Goal: Task Accomplishment & Management: Use online tool/utility

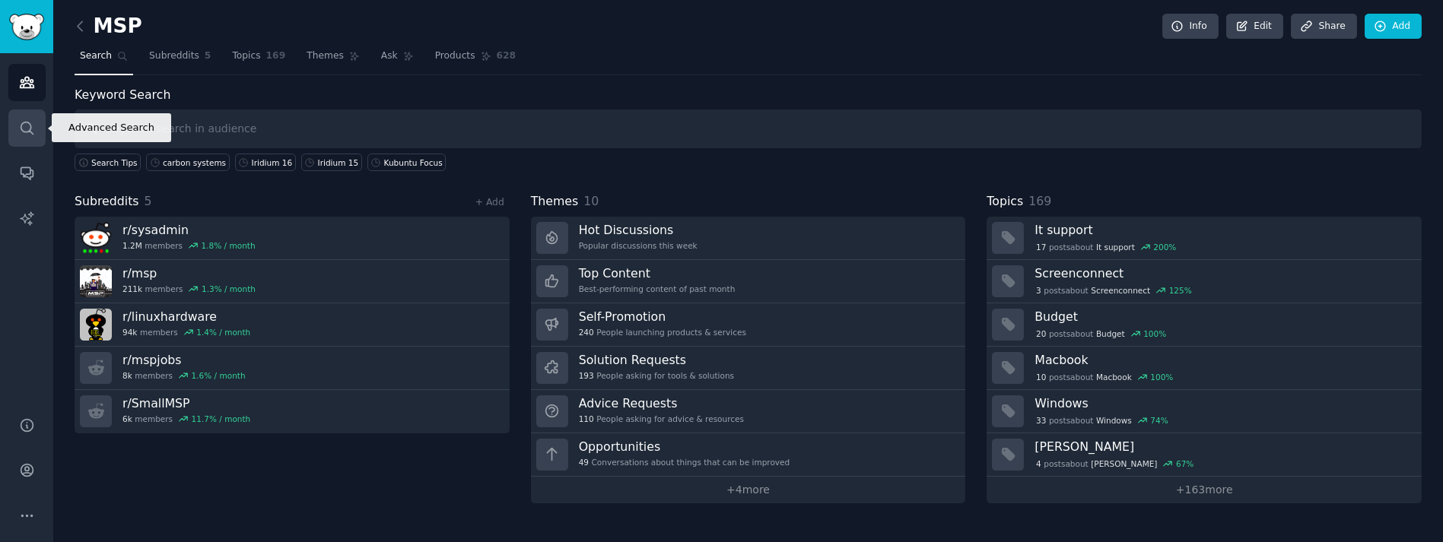
click at [21, 136] on link "Search" at bounding box center [26, 128] width 37 height 37
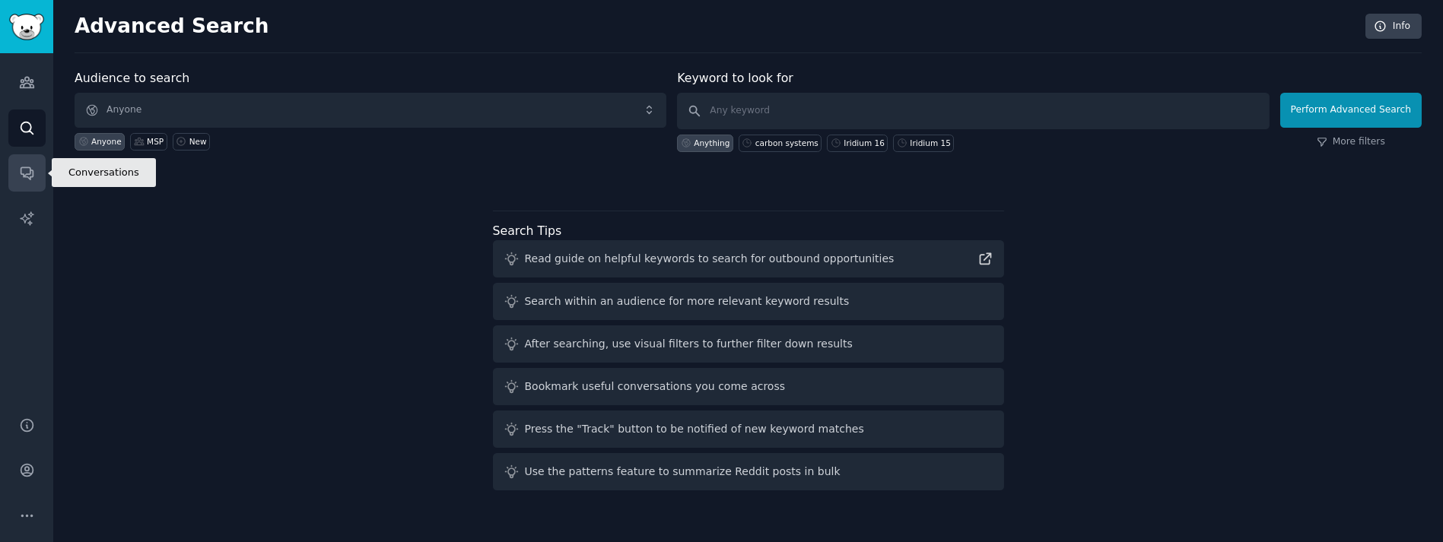
click at [23, 164] on link "Conversations" at bounding box center [26, 172] width 37 height 37
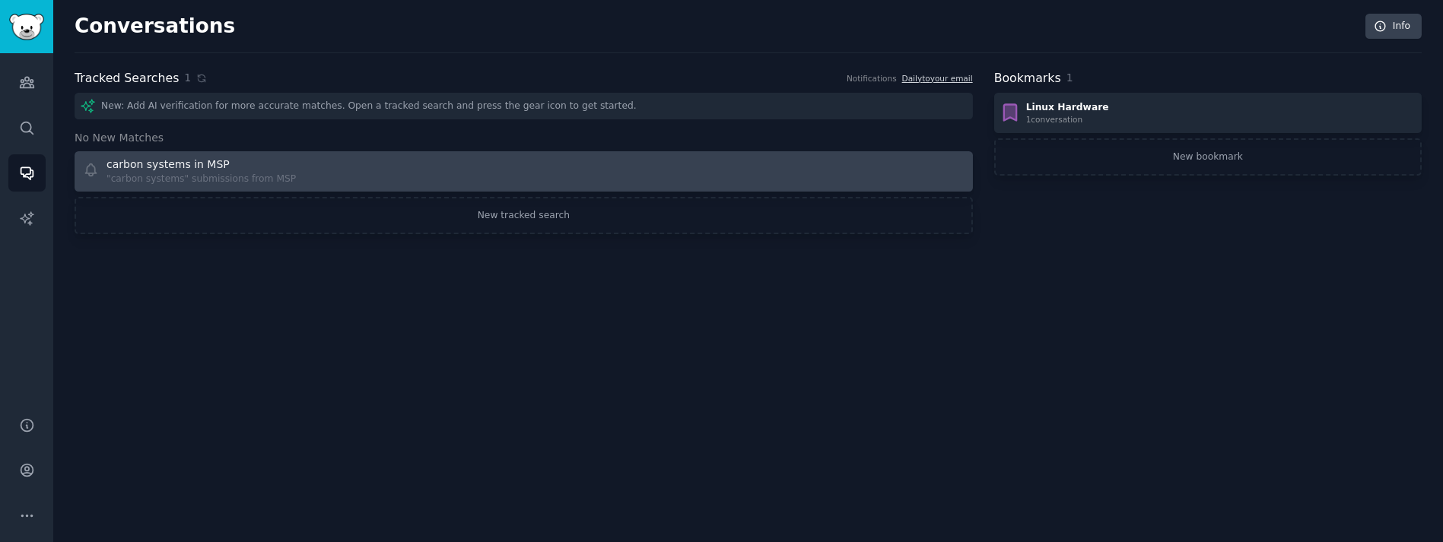
click at [759, 181] on div at bounding box center [749, 172] width 430 height 30
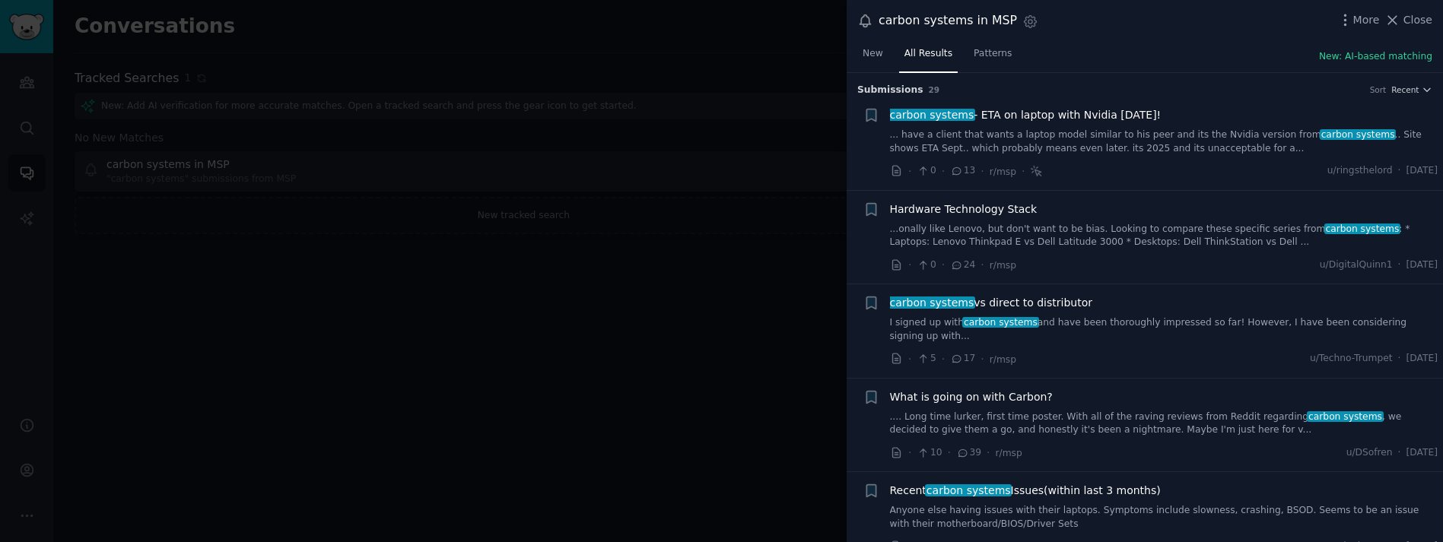
click at [774, 329] on div at bounding box center [721, 271] width 1443 height 542
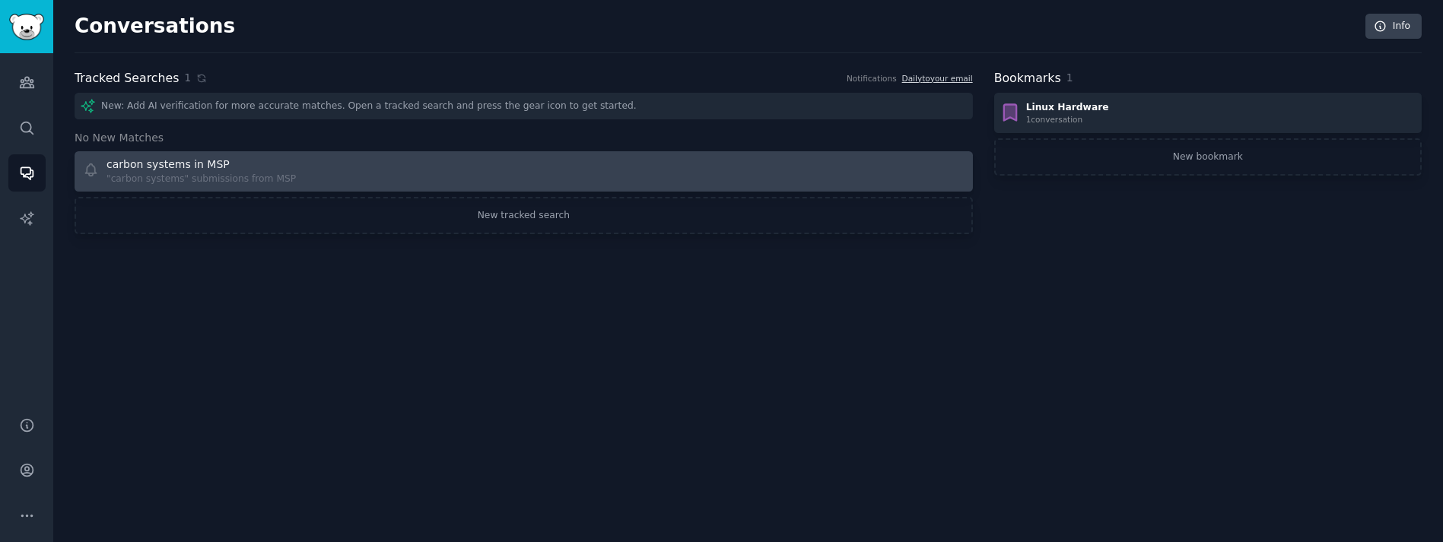
click at [878, 177] on div at bounding box center [749, 172] width 430 height 30
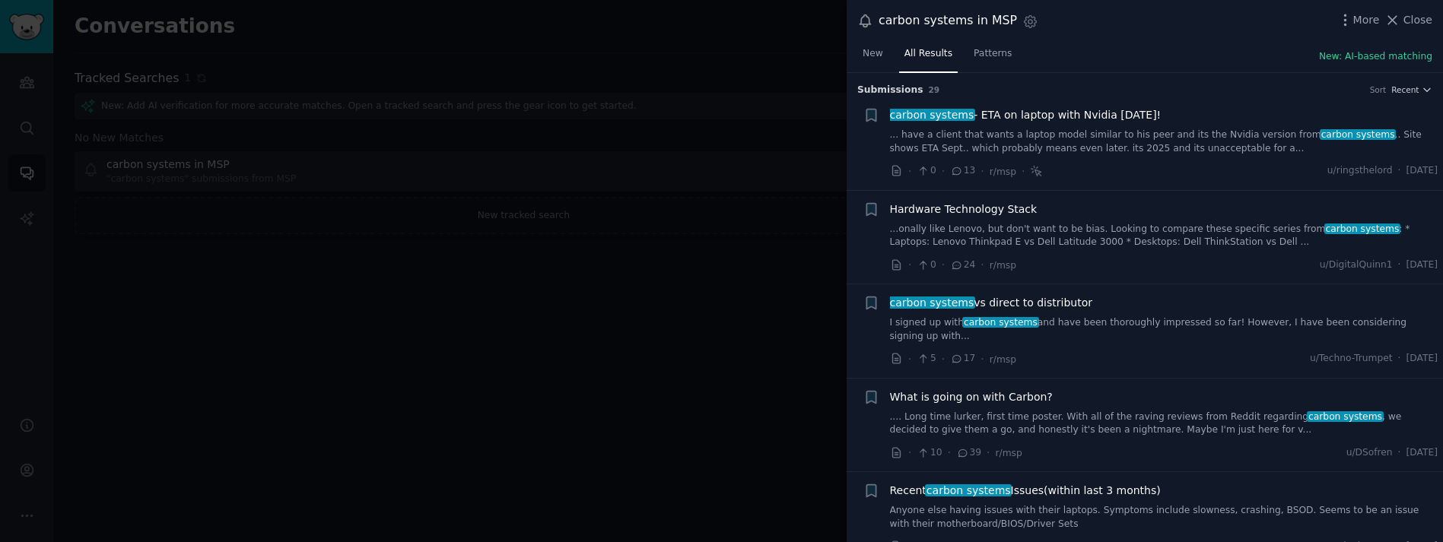
click at [671, 383] on div at bounding box center [721, 271] width 1443 height 542
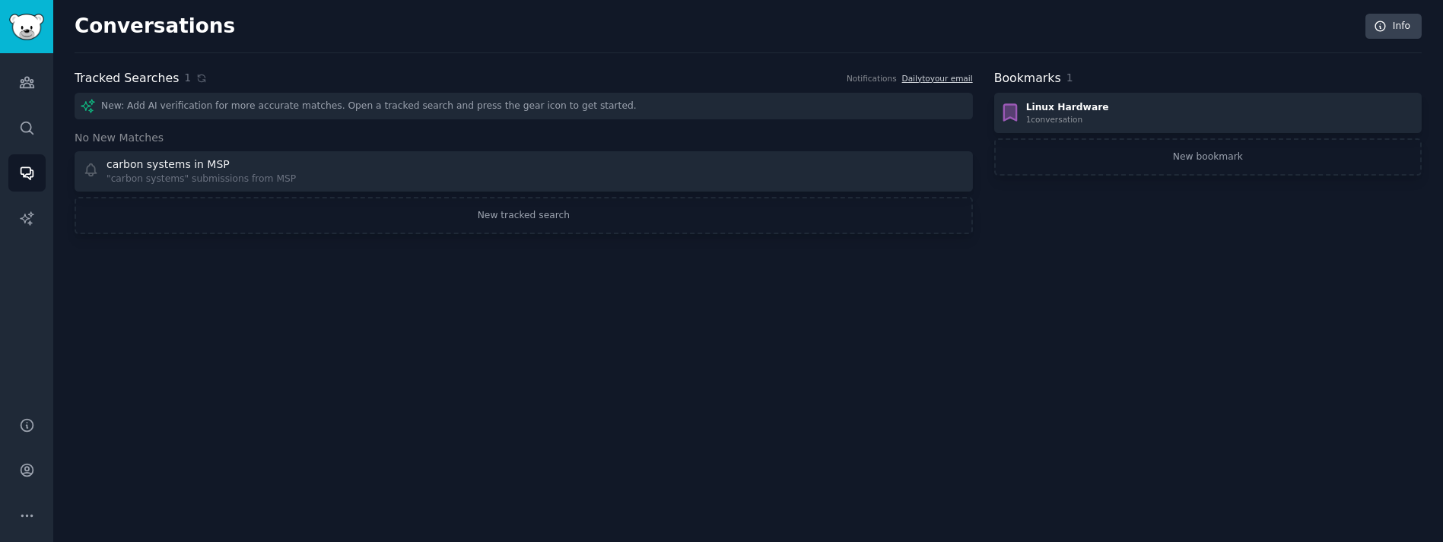
drag, startPoint x: 367, startPoint y: 171, endPoint x: 292, endPoint y: 309, distance: 156.6
click at [292, 309] on div "Conversations Info Tracked Searches 1 Notifications Daily to your email New: Ad…" at bounding box center [748, 271] width 1390 height 542
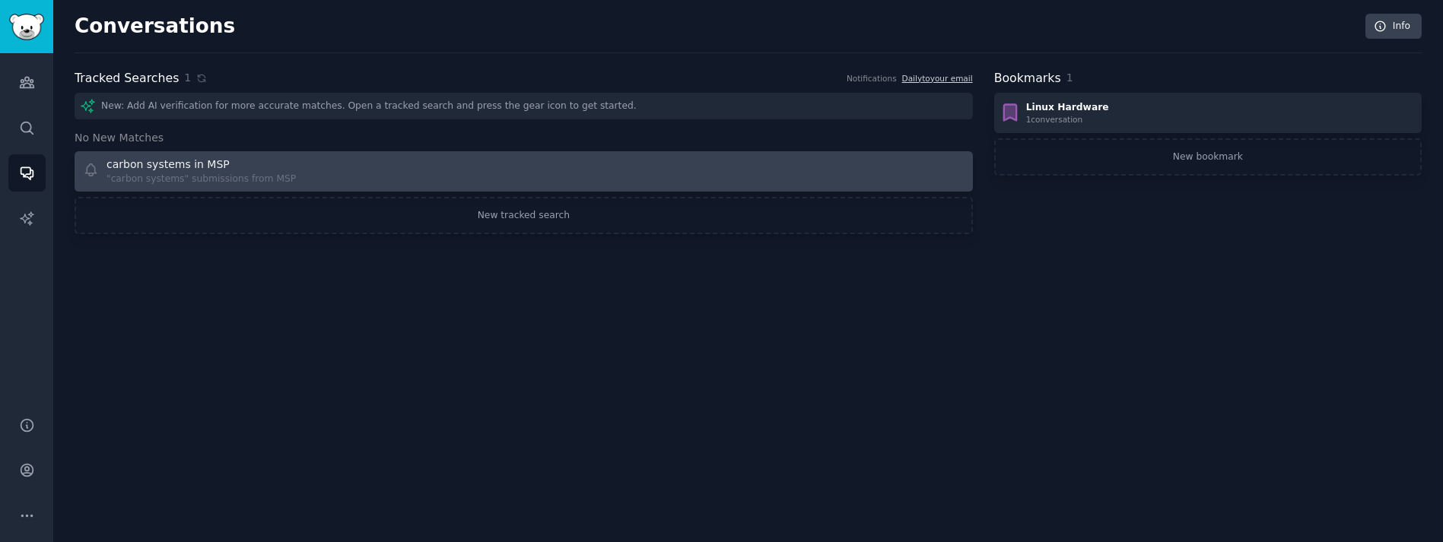
click at [349, 175] on div "carbon systems in MSP "carbon systems" submissions from MSP" at bounding box center [298, 172] width 430 height 30
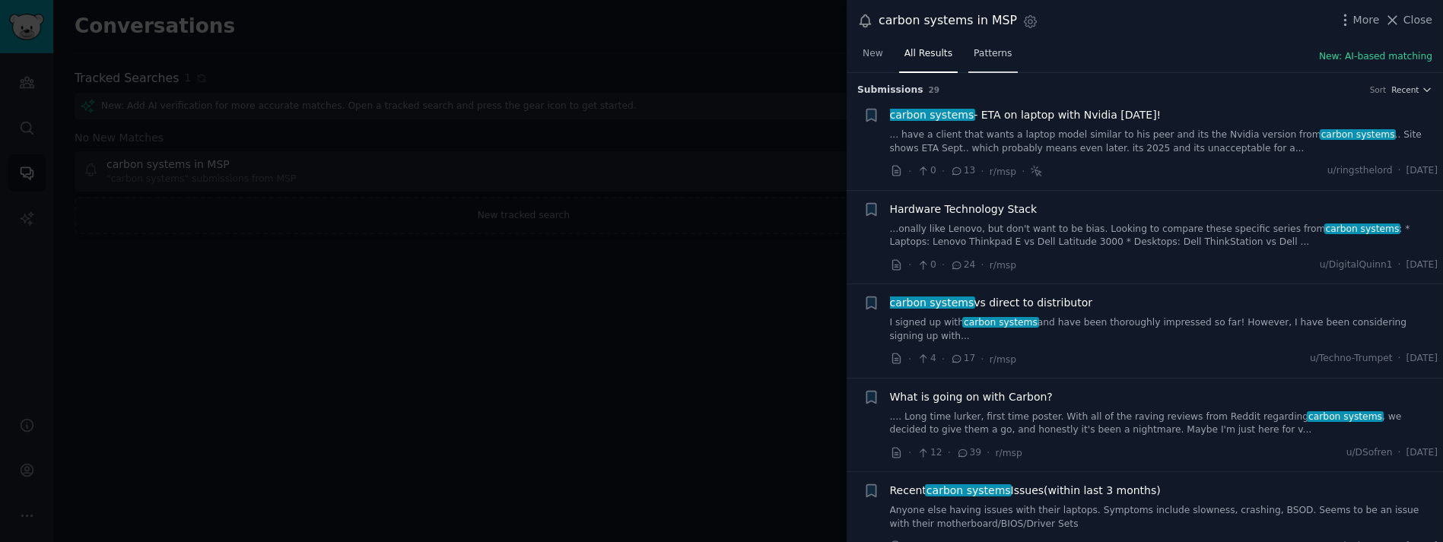
click at [975, 59] on span "Patterns" at bounding box center [993, 54] width 38 height 14
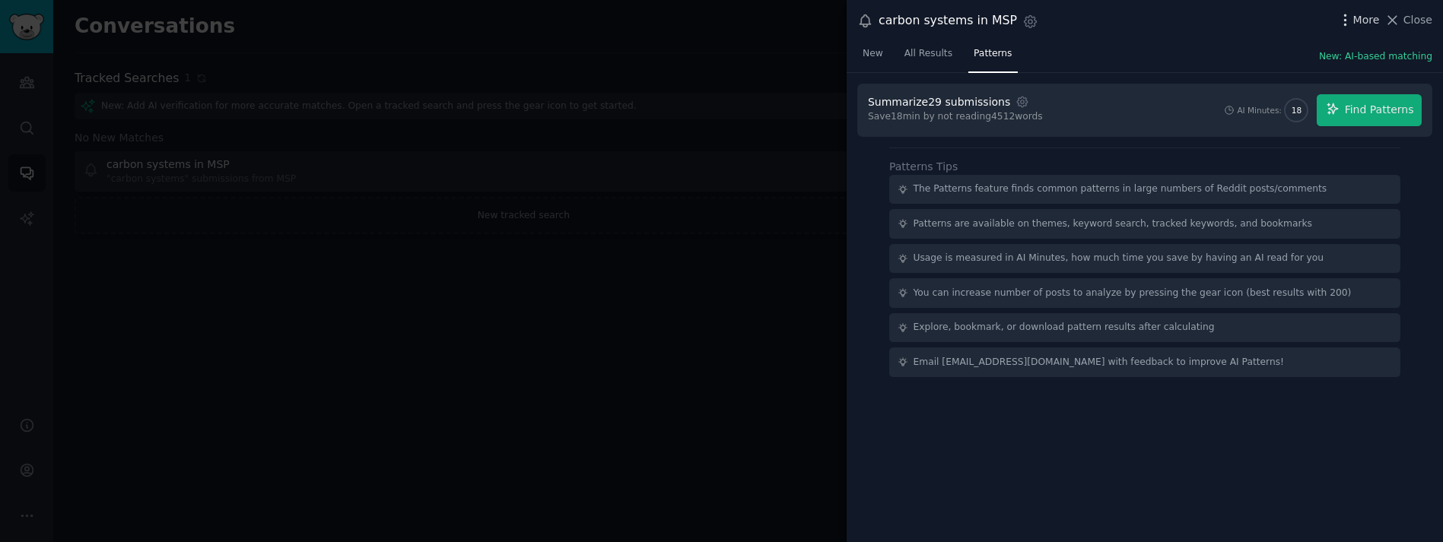
click at [1373, 24] on span "More" at bounding box center [1366, 20] width 27 height 16
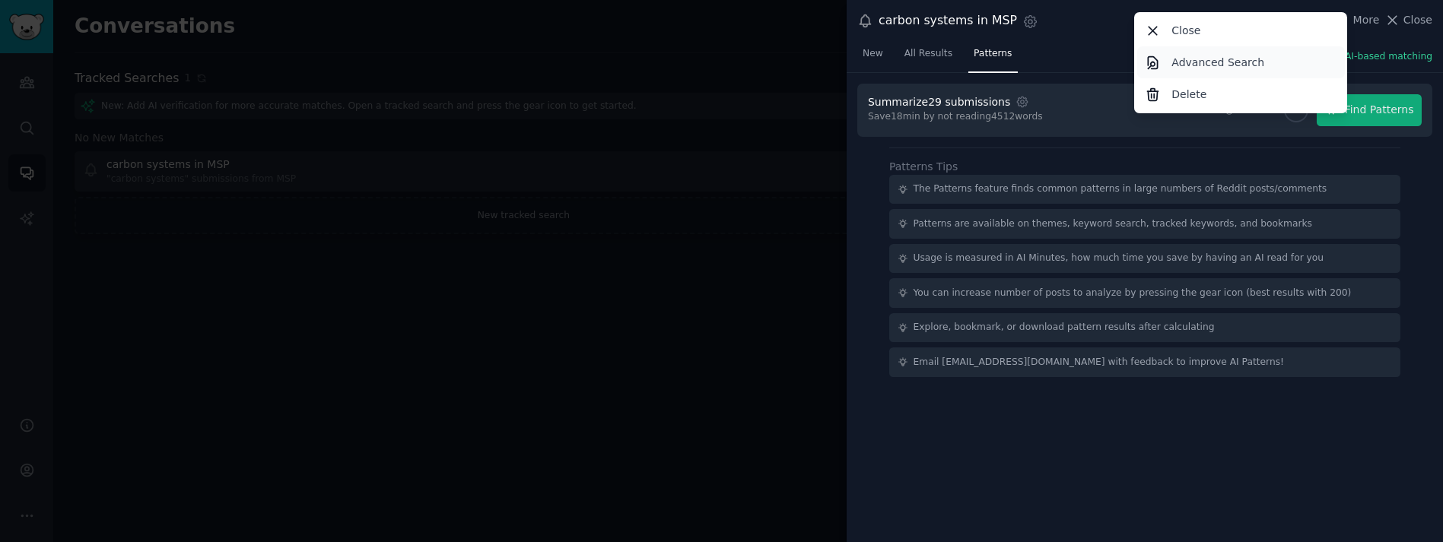
click at [1258, 65] on link "Advanced Search" at bounding box center [1241, 62] width 208 height 32
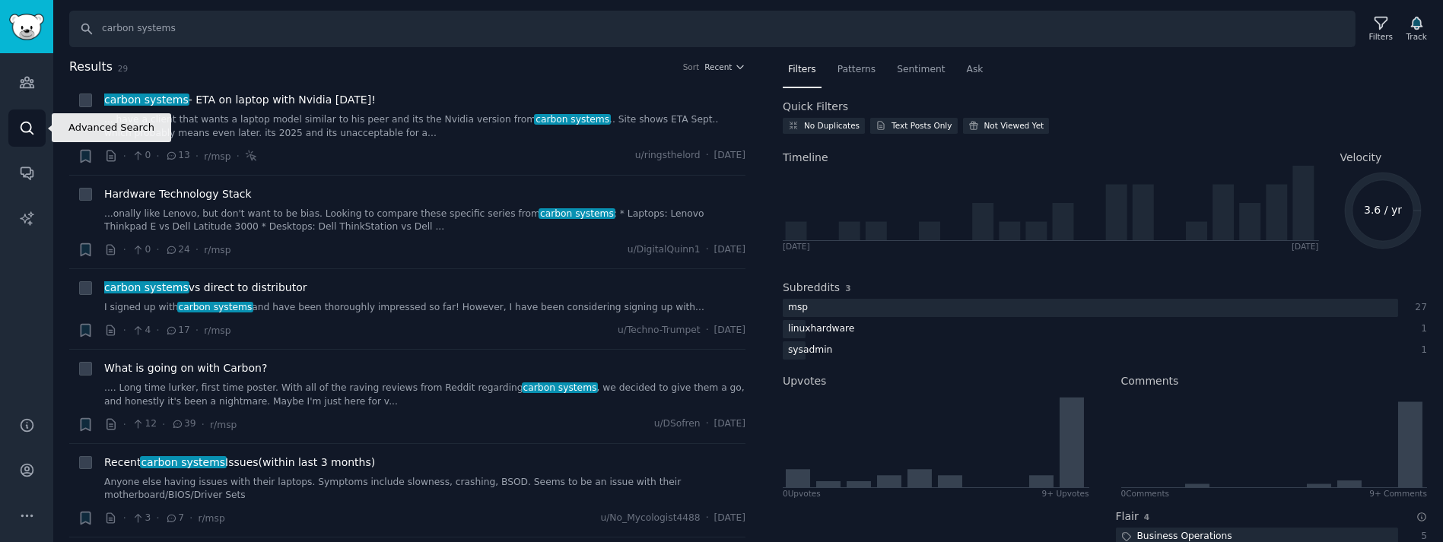
click at [17, 135] on link "Search" at bounding box center [26, 128] width 37 height 37
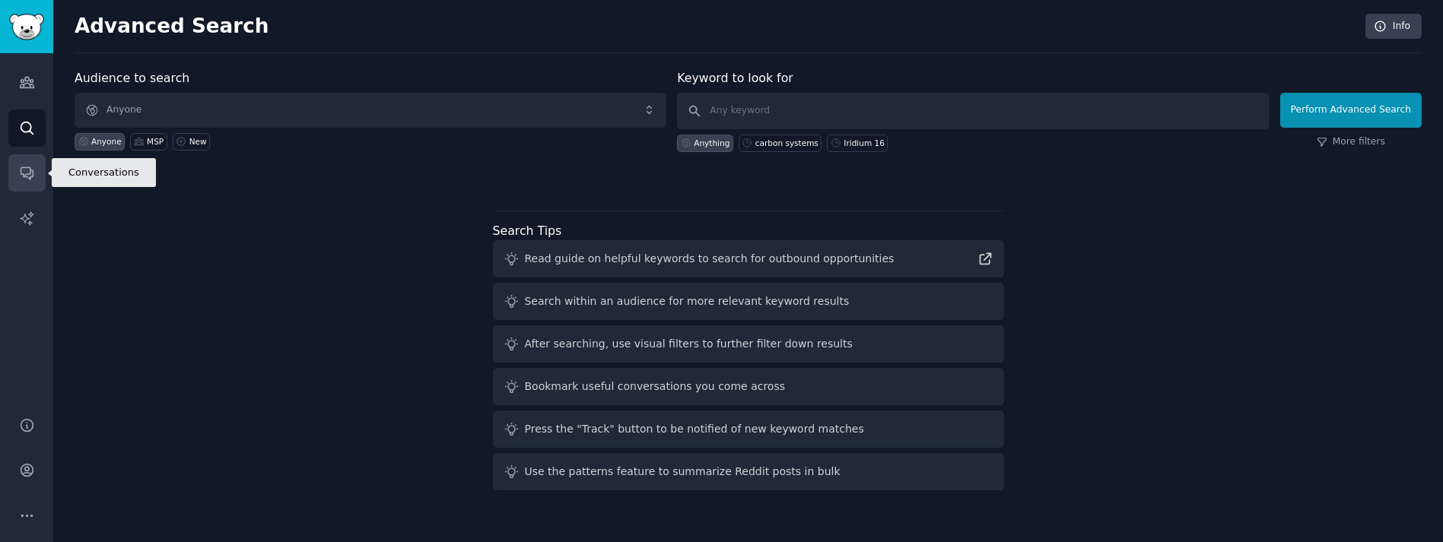
click at [33, 161] on link "Conversations" at bounding box center [26, 172] width 37 height 37
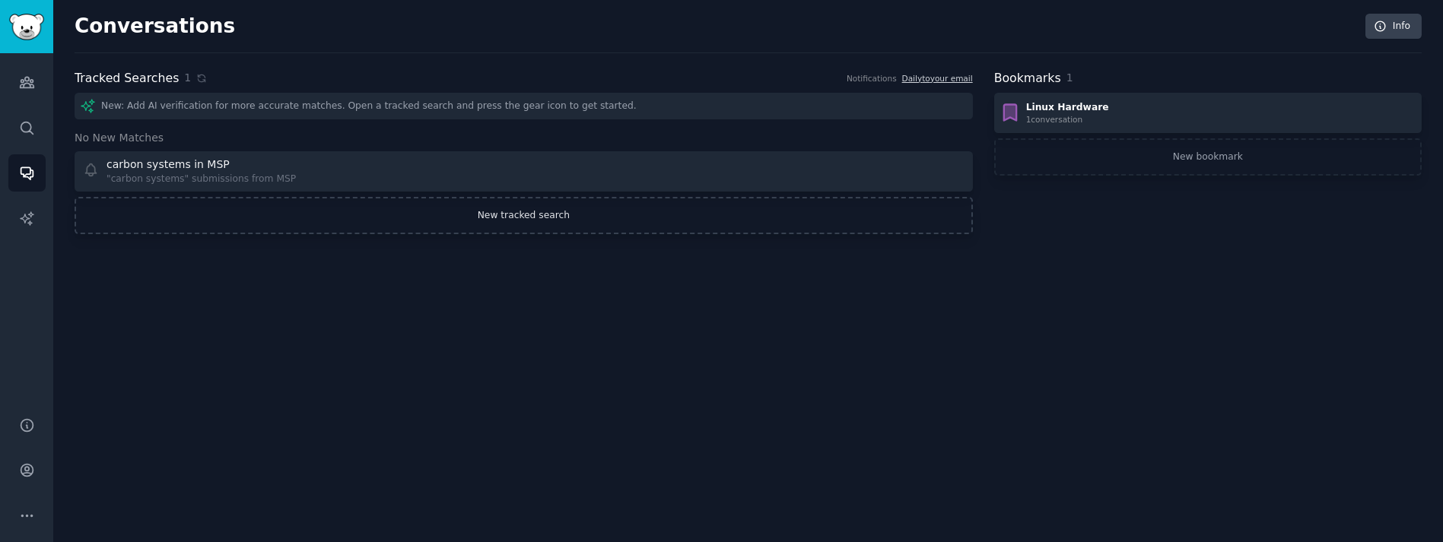
click at [445, 208] on link "New tracked search" at bounding box center [524, 216] width 898 height 38
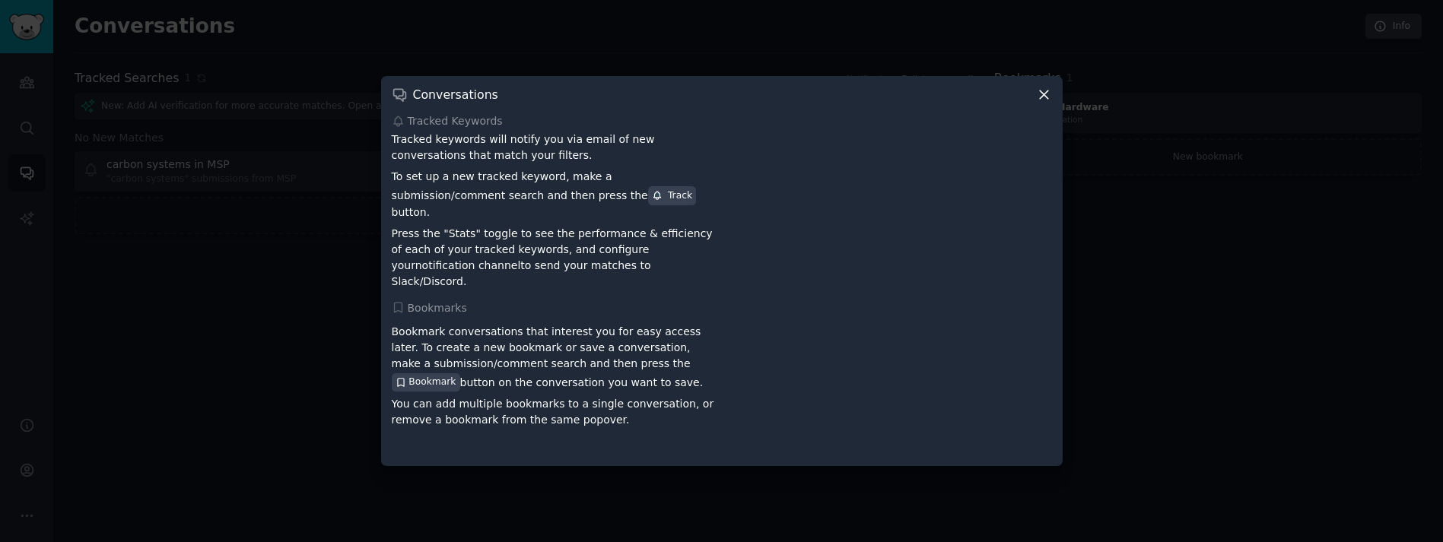
click at [1050, 103] on icon at bounding box center [1044, 95] width 16 height 16
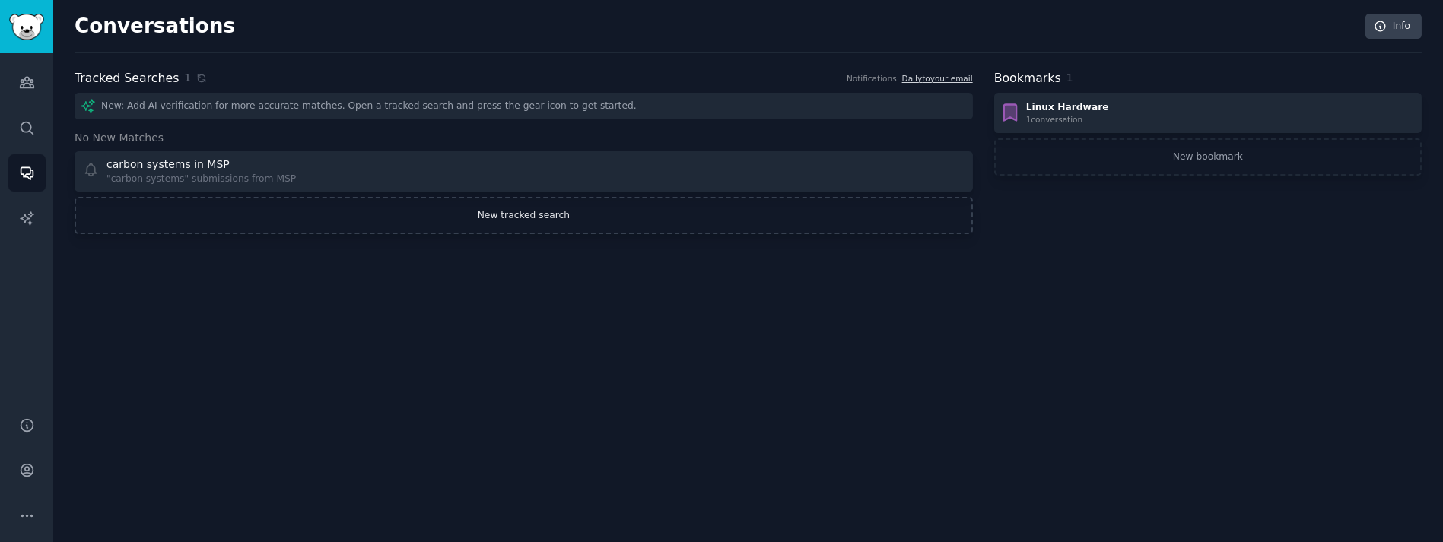
click at [526, 211] on link "New tracked search" at bounding box center [524, 216] width 898 height 38
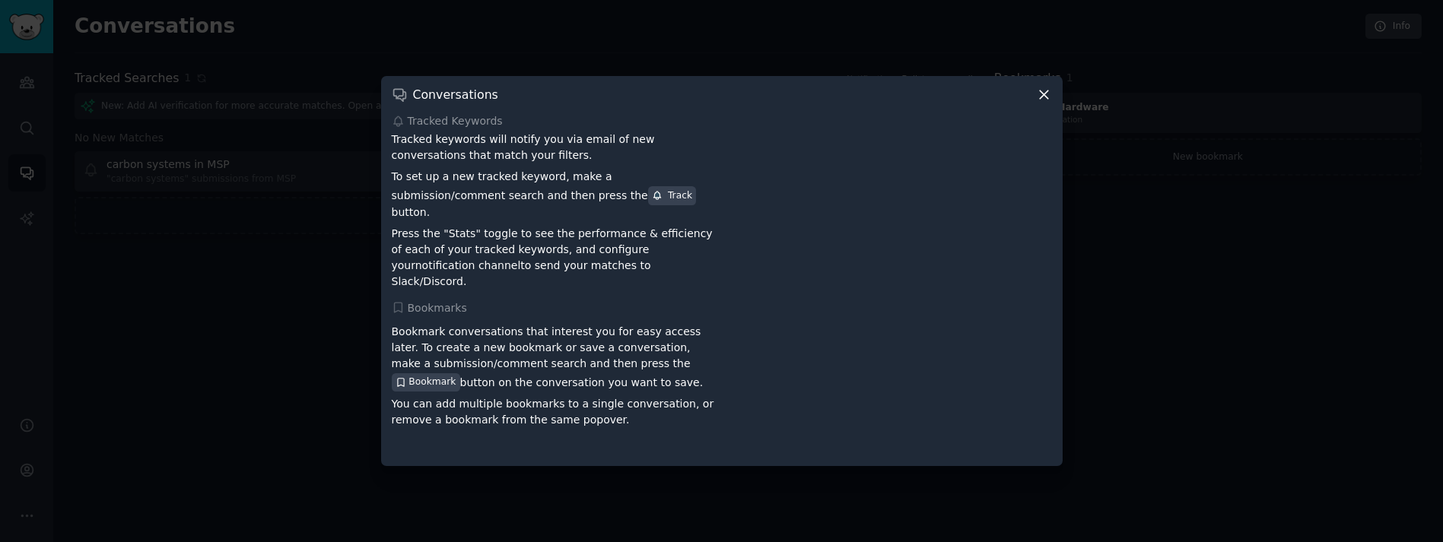
click at [1040, 99] on icon at bounding box center [1044, 95] width 16 height 16
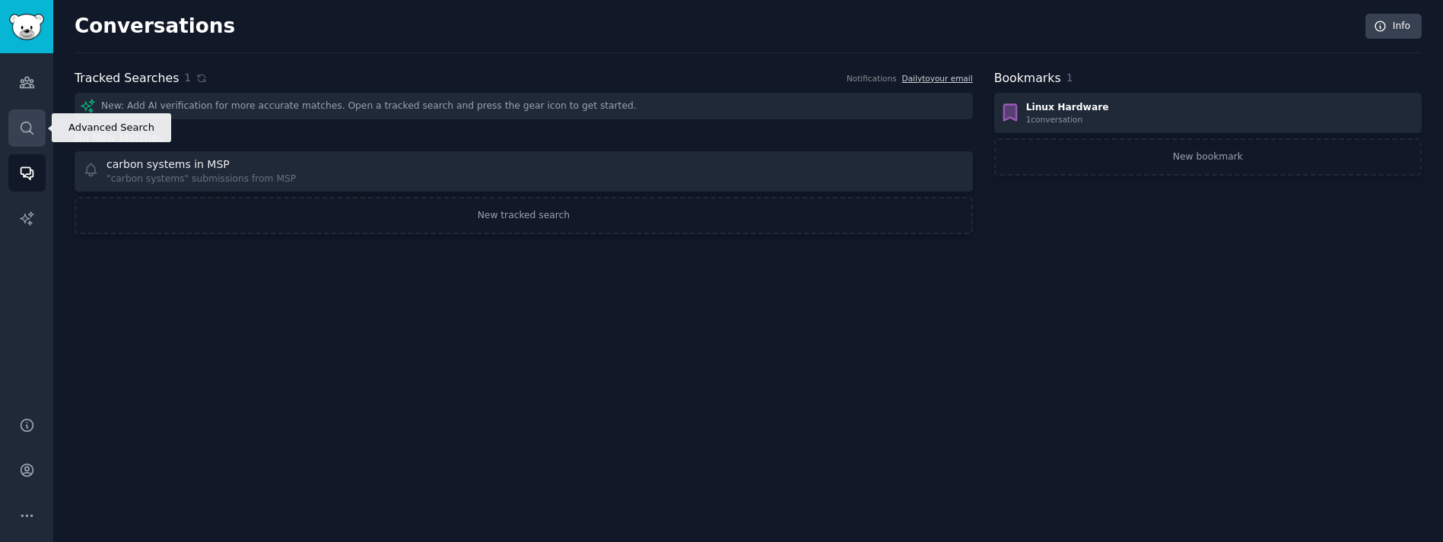
click at [34, 127] on icon "Sidebar" at bounding box center [27, 128] width 16 height 16
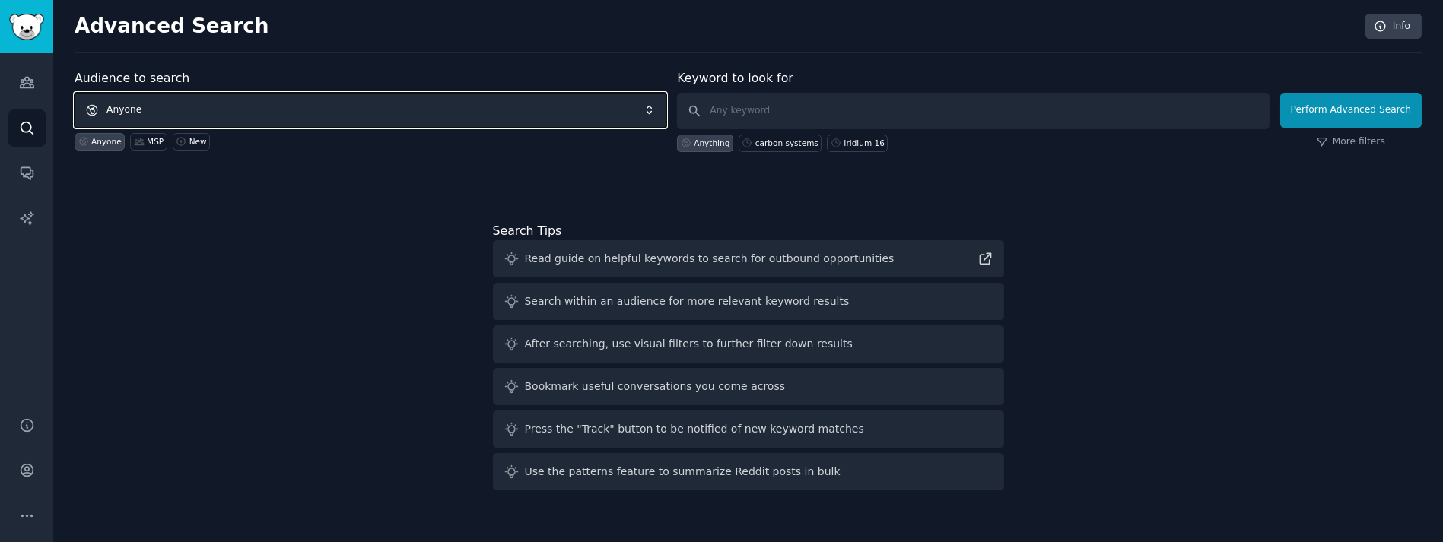
click at [303, 110] on span "Anyone" at bounding box center [371, 110] width 592 height 35
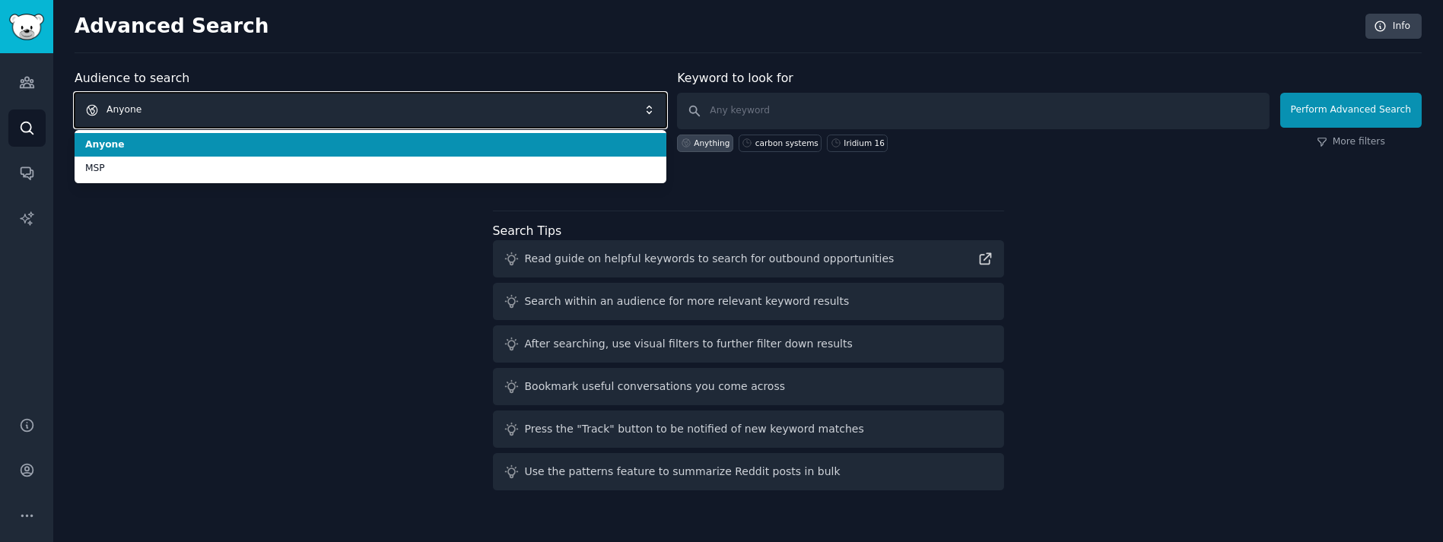
click at [303, 110] on span "Anyone" at bounding box center [371, 110] width 592 height 35
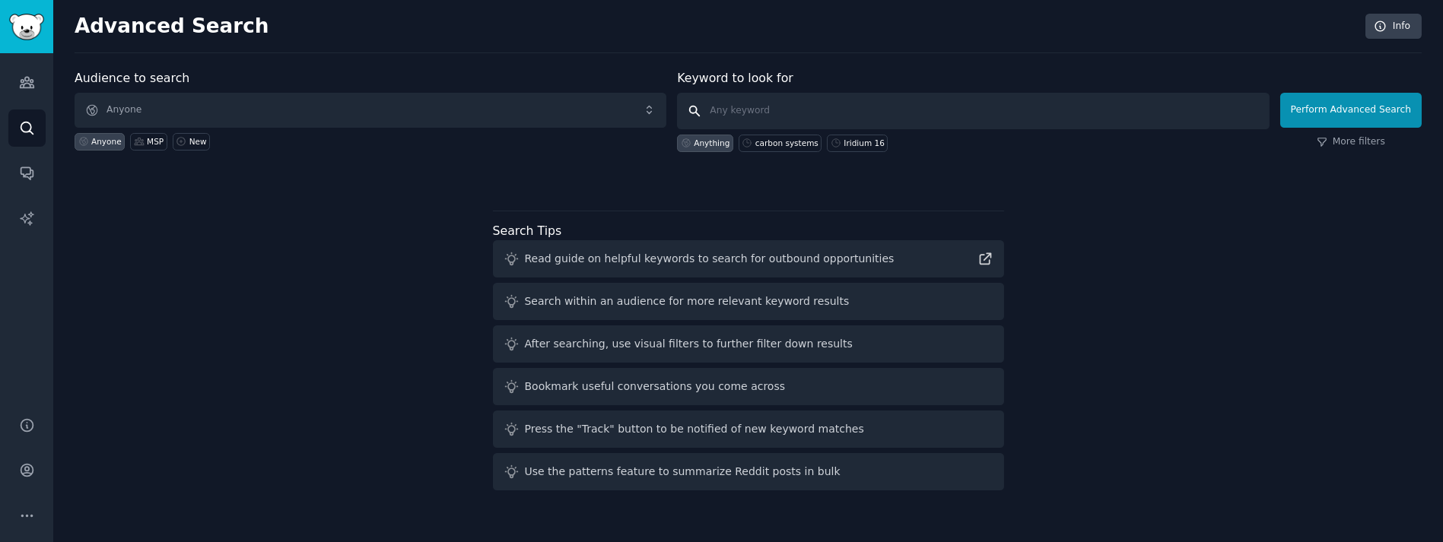
click at [747, 109] on input "text" at bounding box center [973, 111] width 592 height 37
type input "carbon systems"
click at [1354, 141] on link "More filters" at bounding box center [1351, 142] width 68 height 14
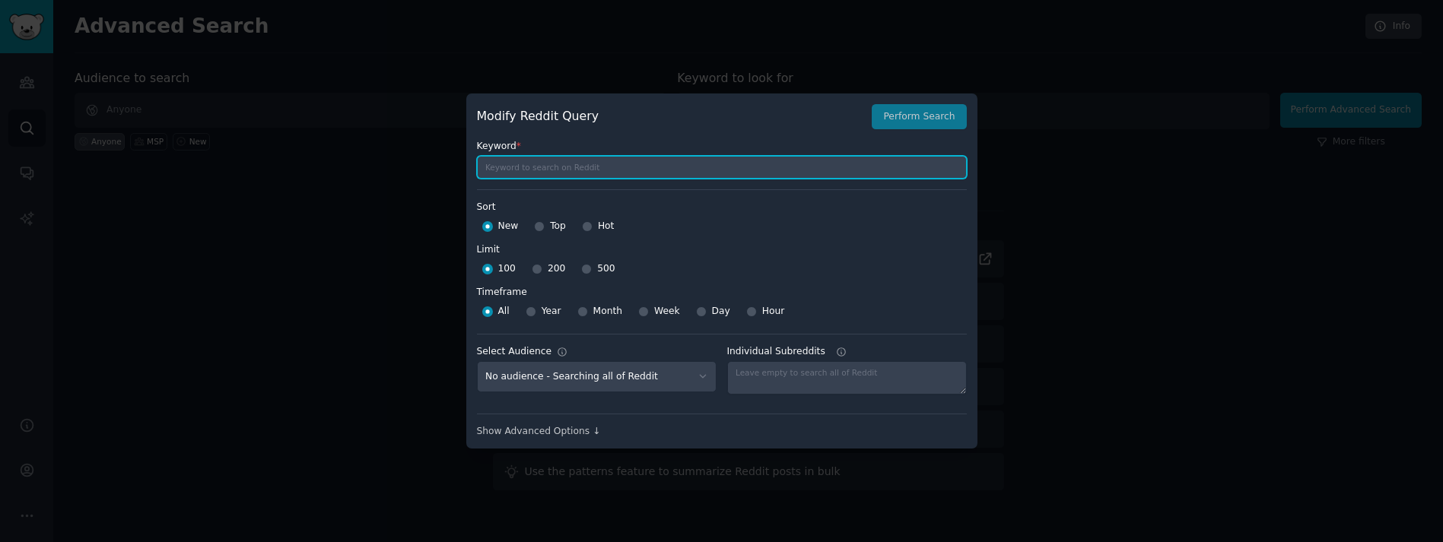
click at [589, 164] on input "text" at bounding box center [722, 167] width 490 height 23
type input "carbon systems"
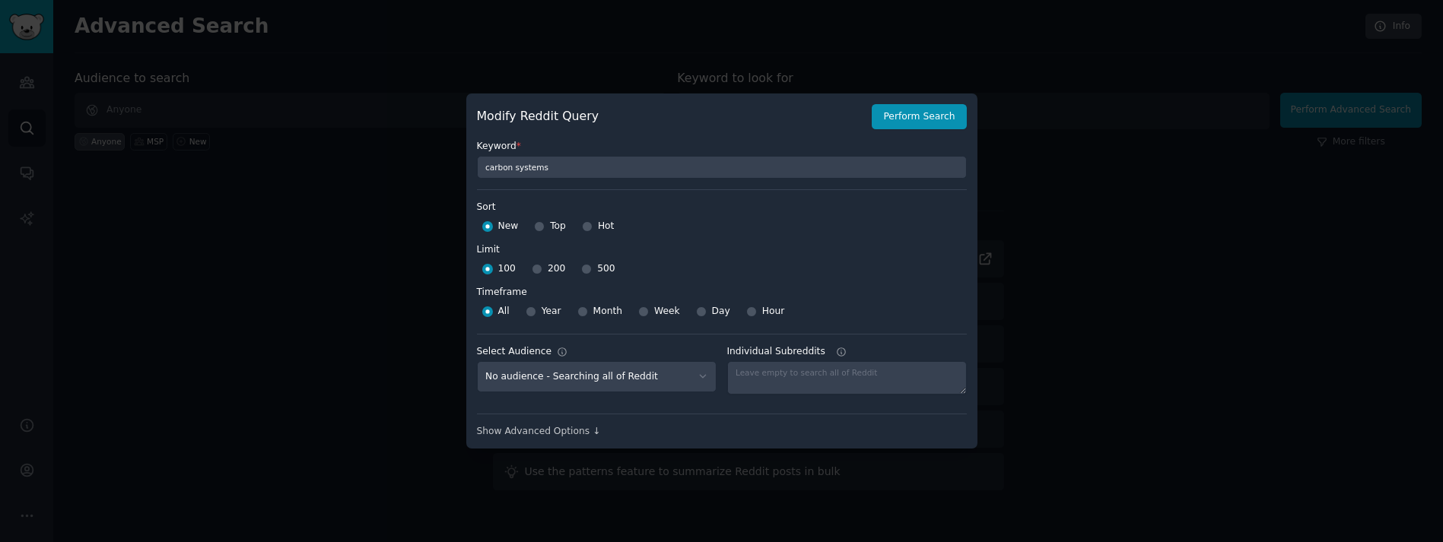
click at [342, 242] on div at bounding box center [721, 271] width 1443 height 542
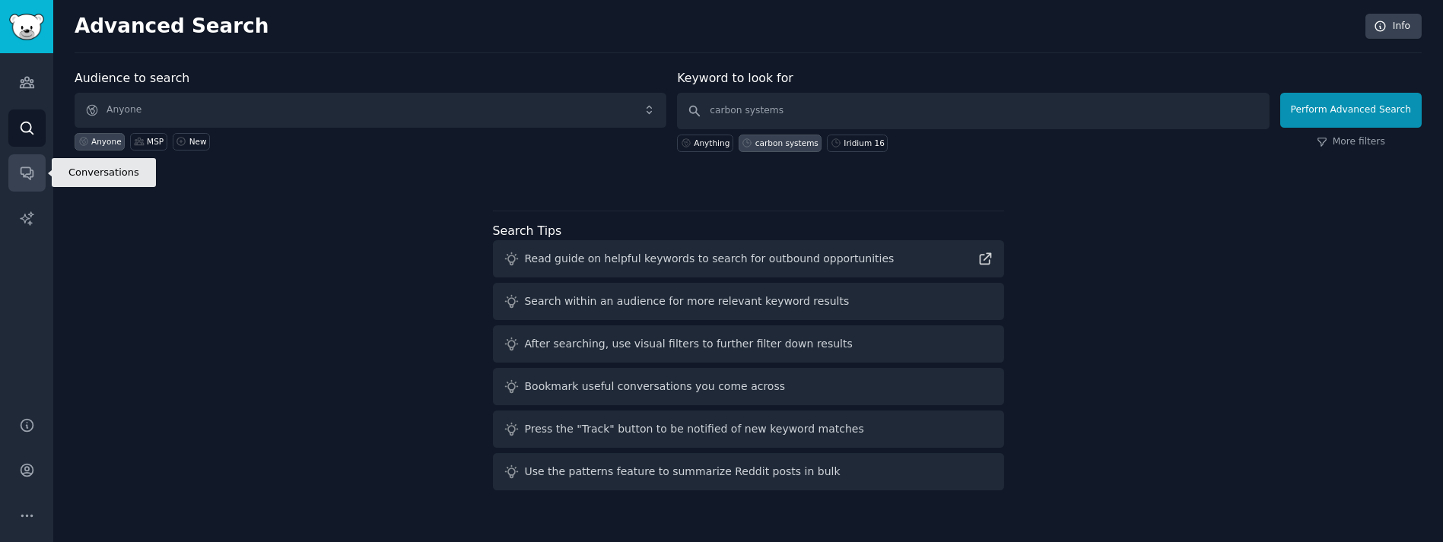
click at [28, 174] on icon "Sidebar" at bounding box center [27, 174] width 12 height 12
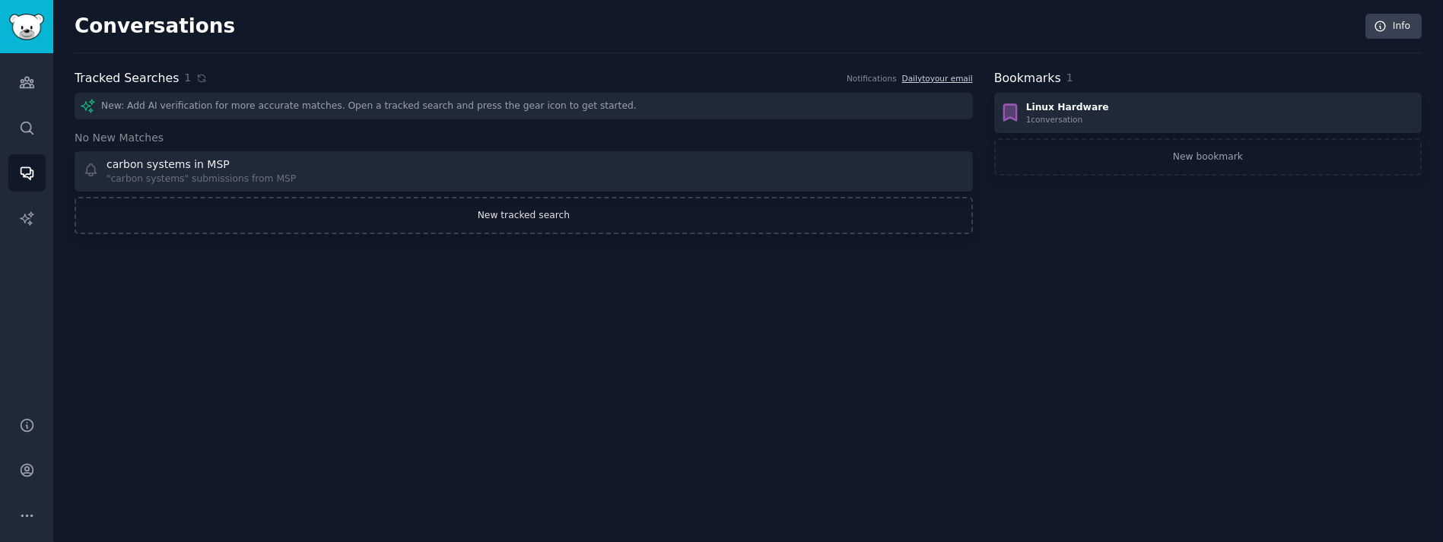
click at [445, 227] on link "New tracked search" at bounding box center [524, 216] width 898 height 38
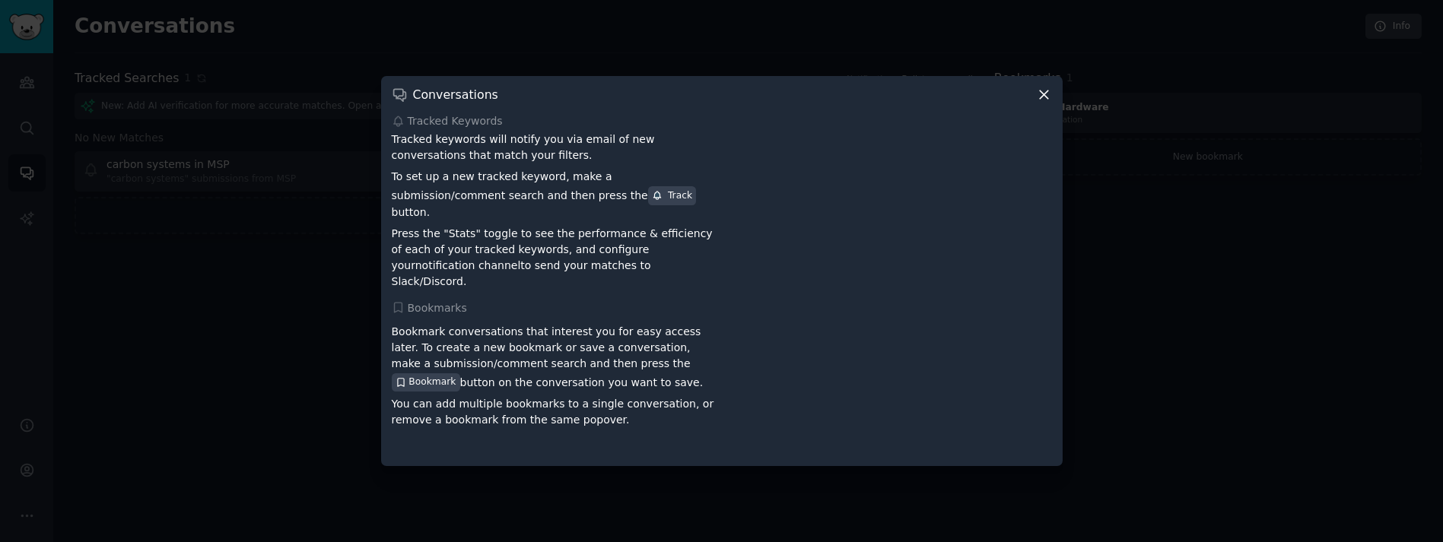
click at [1041, 103] on icon at bounding box center [1044, 95] width 16 height 16
